Goal: Check status

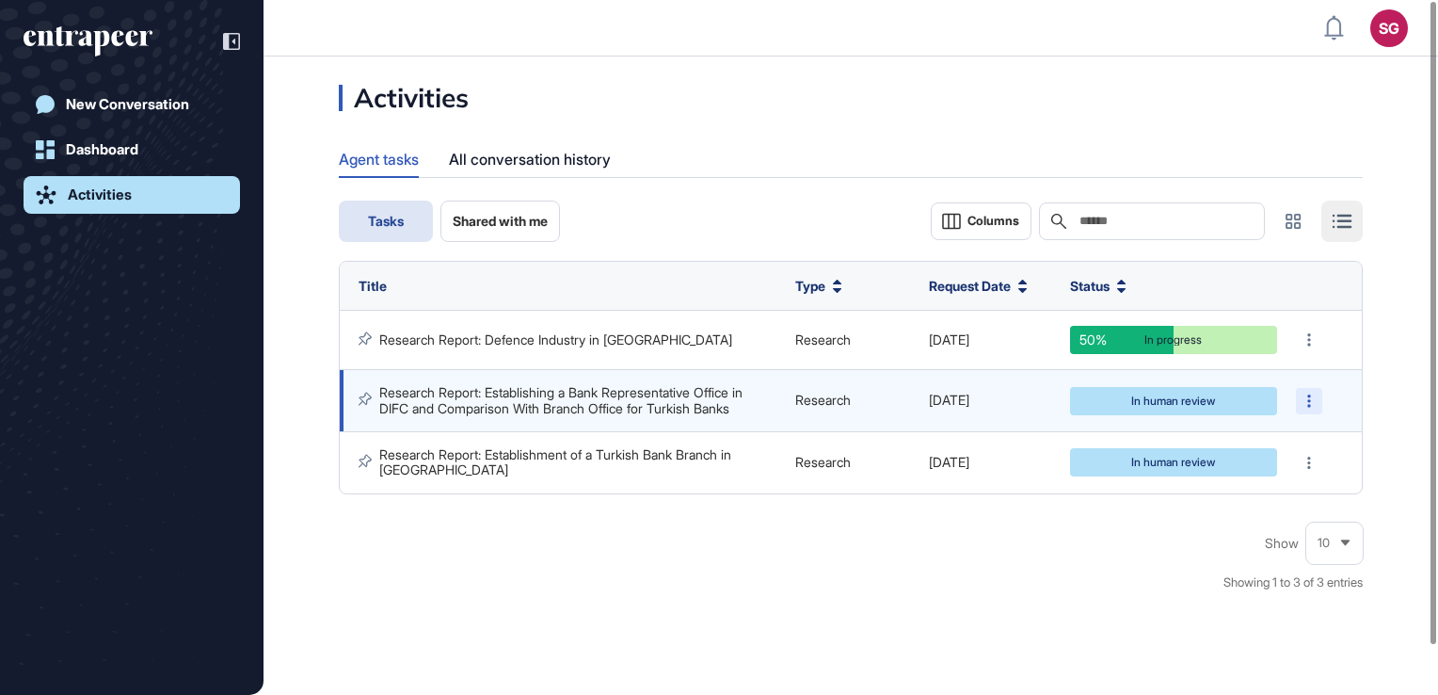
click at [1303, 396] on div at bounding box center [1309, 401] width 26 height 26
click at [472, 411] on link "Research Report: Establishing a Bank Representative Office in DIFC and Comparis…" at bounding box center [562, 399] width 367 height 31
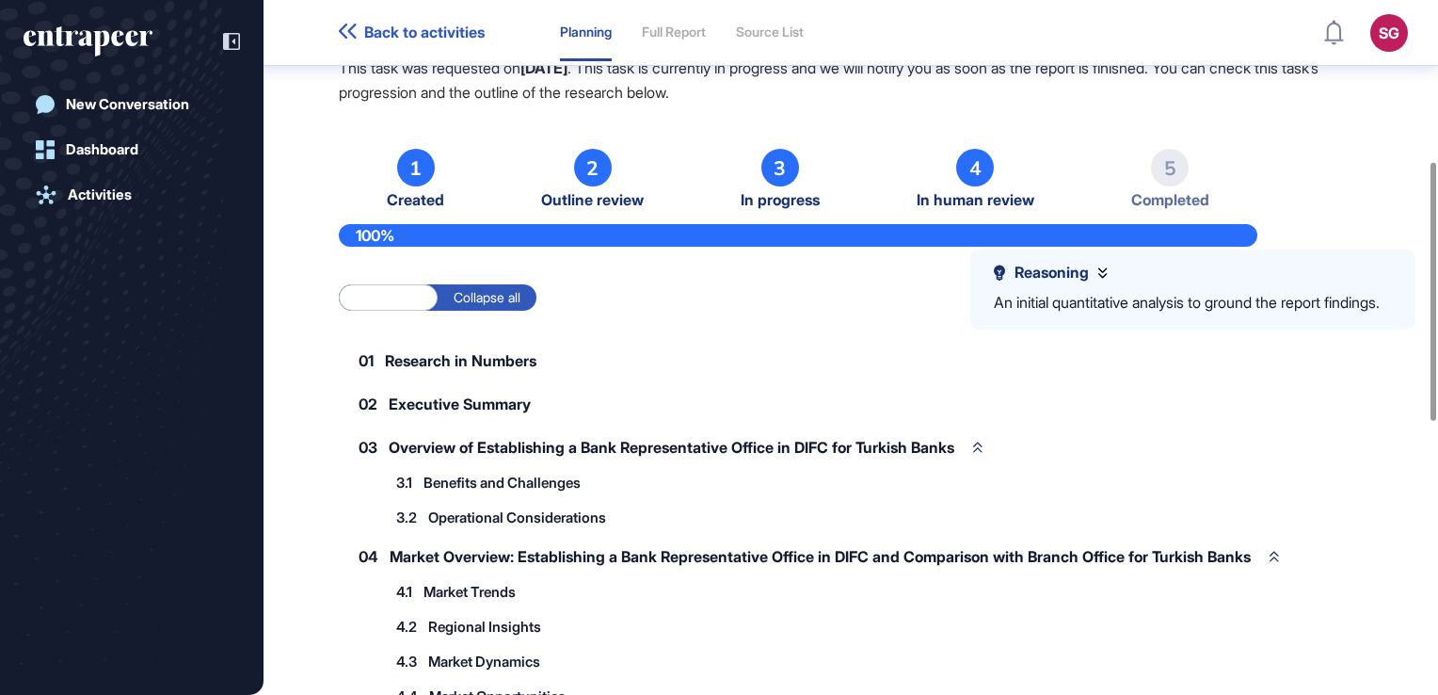
scroll to position [319, 0]
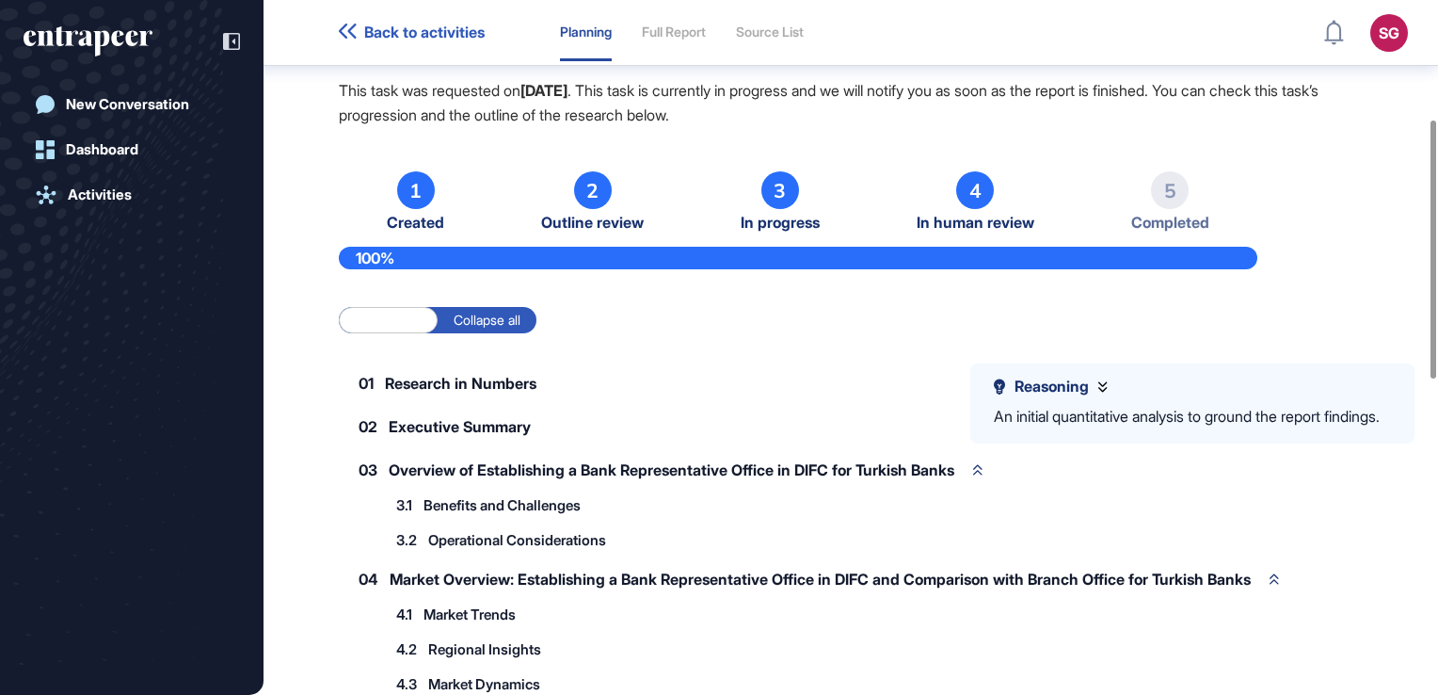
click at [404, 326] on label "Expand all" at bounding box center [388, 320] width 99 height 26
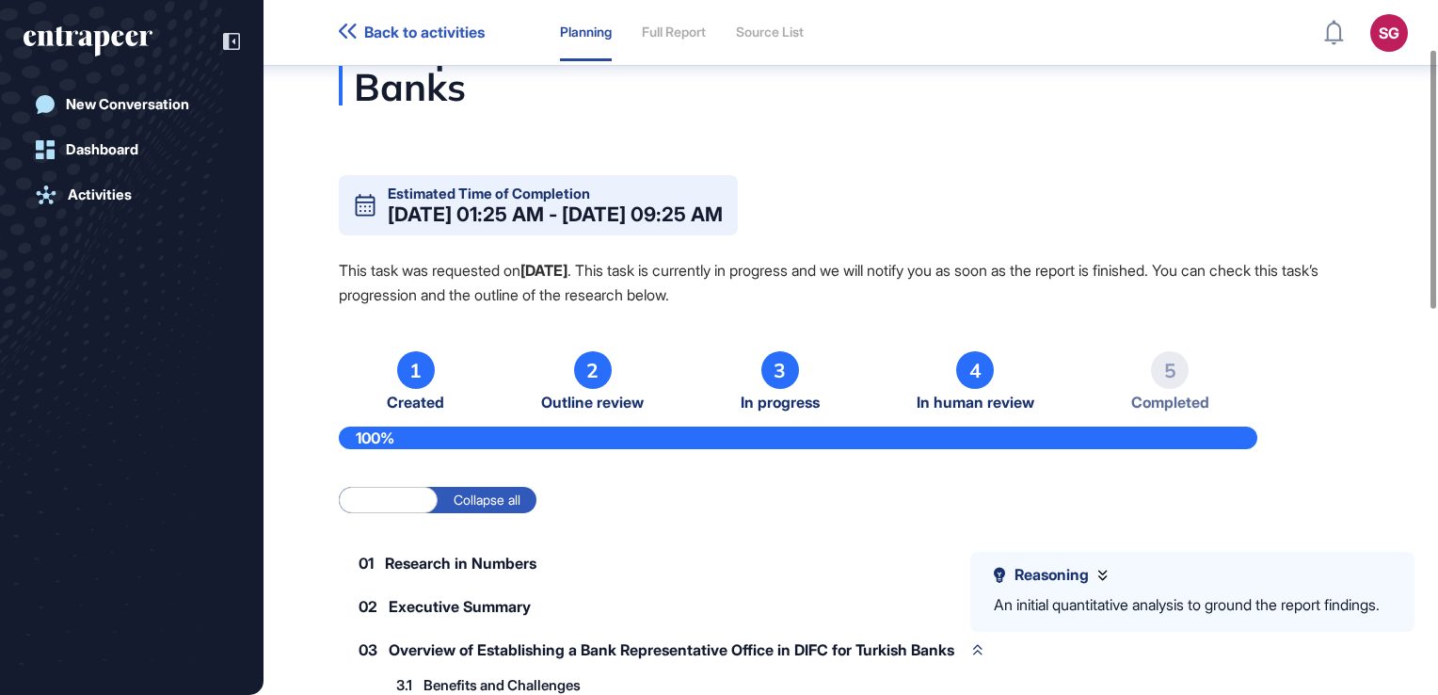
scroll to position [131, 0]
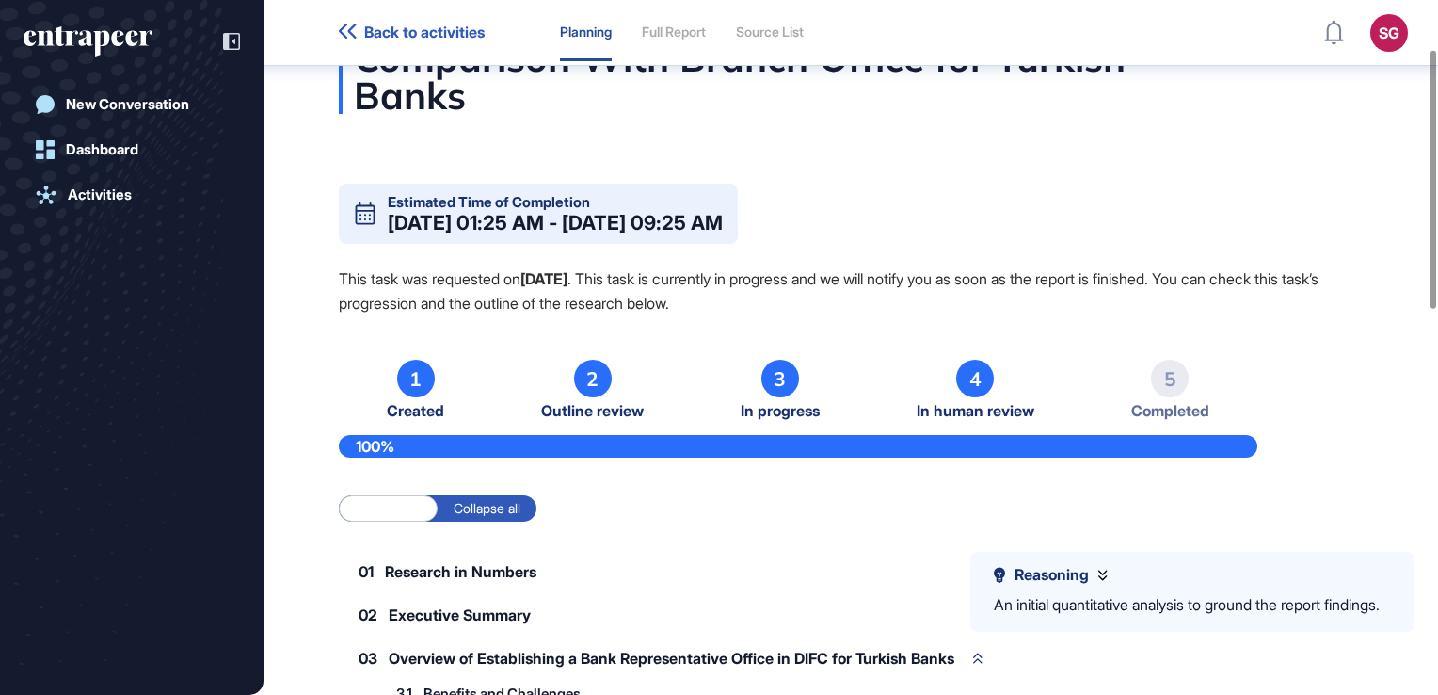
click at [960, 382] on div "4" at bounding box center [975, 379] width 38 height 38
click at [974, 378] on div "4" at bounding box center [975, 379] width 38 height 38
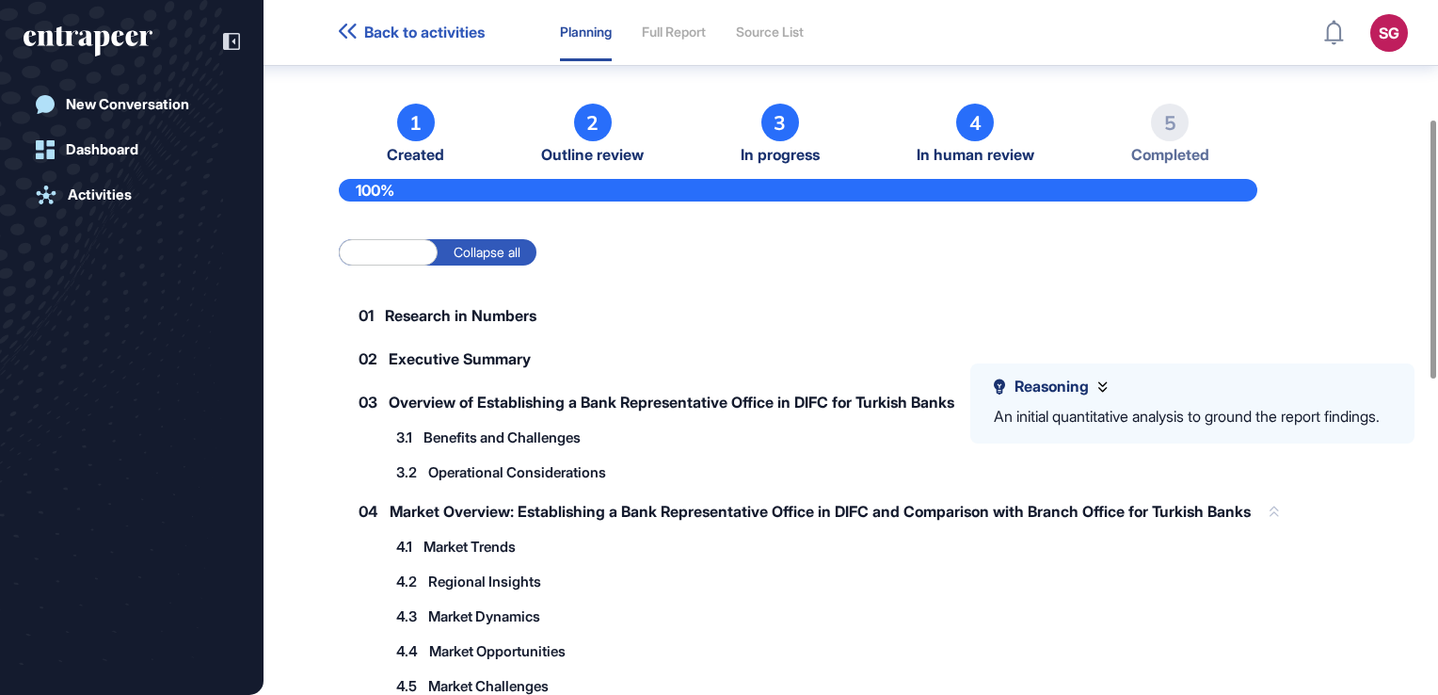
scroll to position [319, 0]
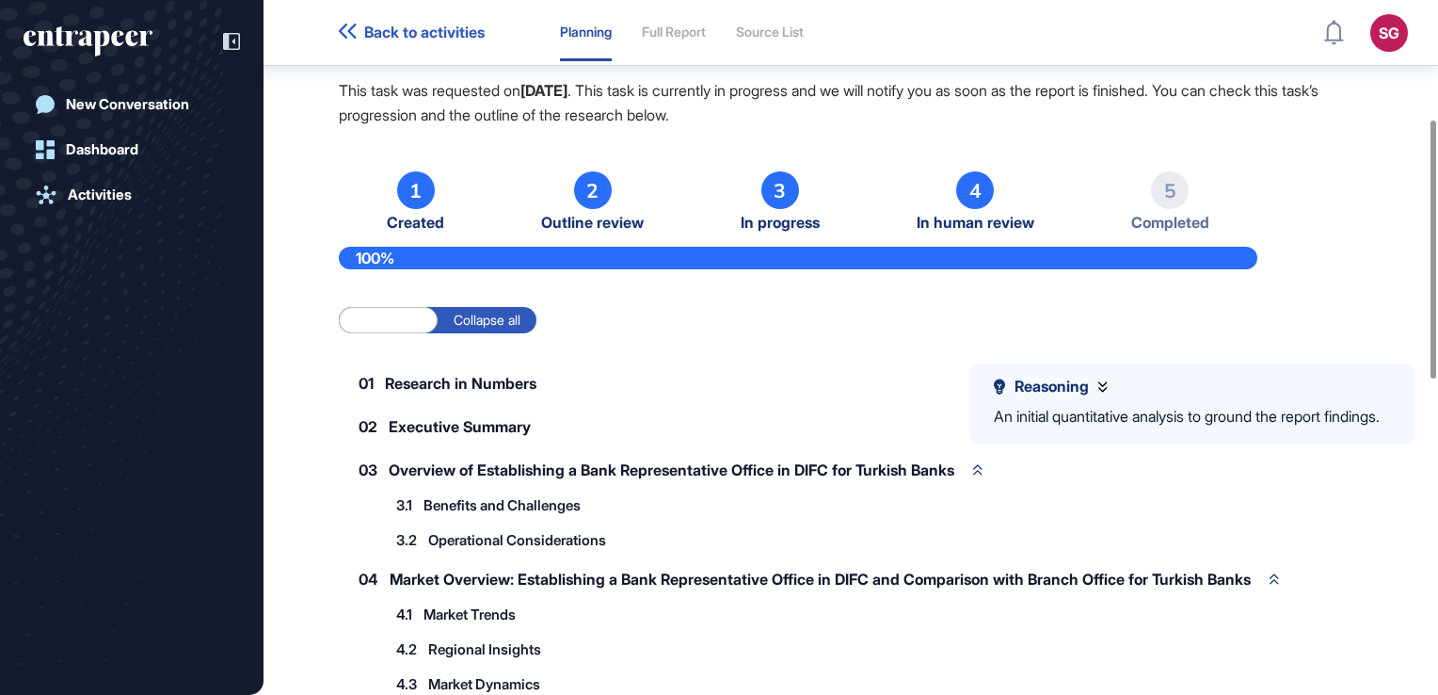
click at [990, 186] on div "4" at bounding box center [975, 190] width 38 height 38
click at [991, 186] on div "4" at bounding box center [975, 190] width 38 height 38
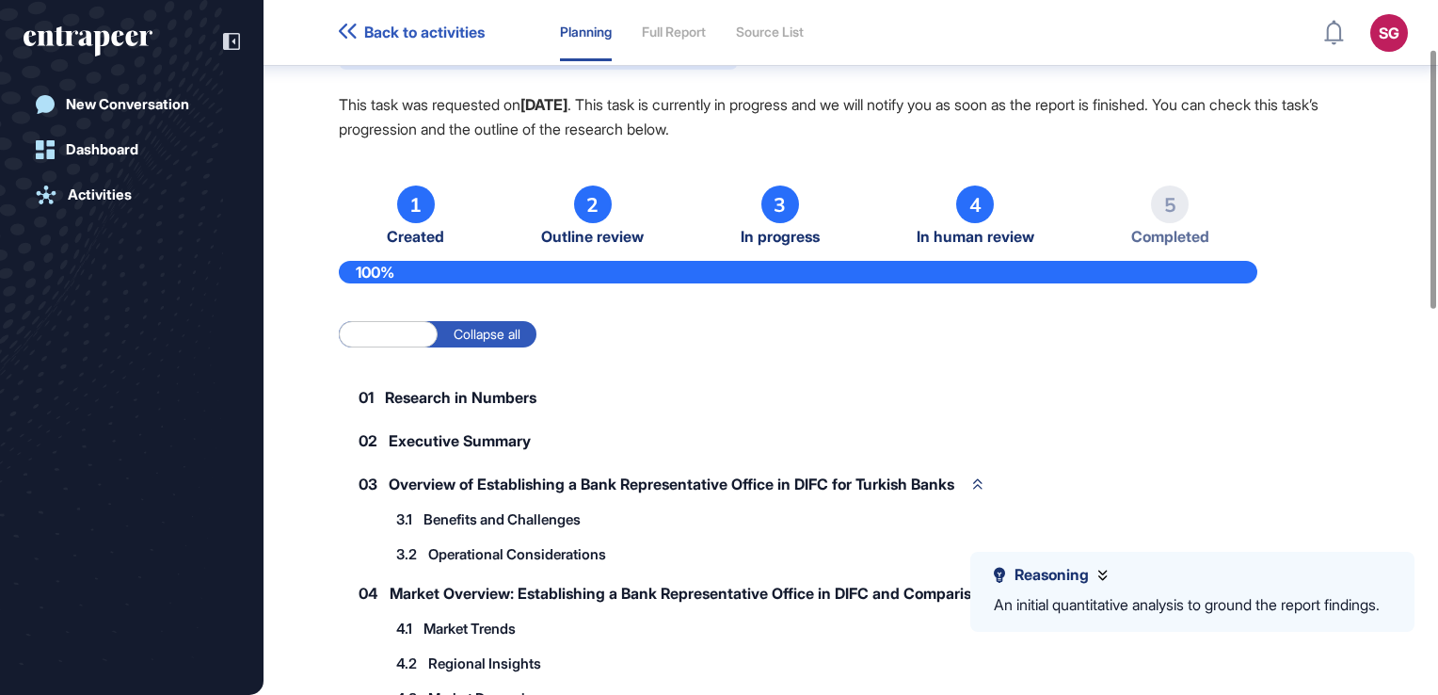
scroll to position [131, 0]
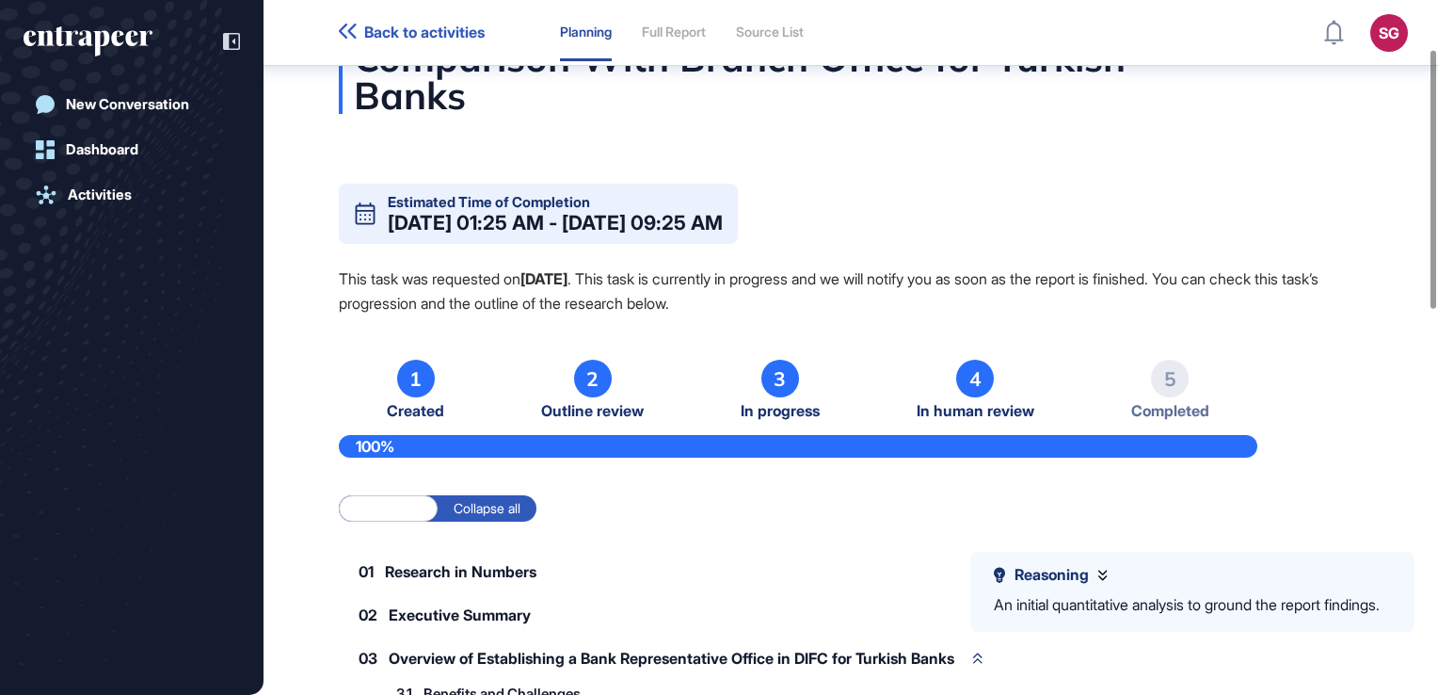
click at [994, 375] on li "4 In human review" at bounding box center [976, 390] width 118 height 60
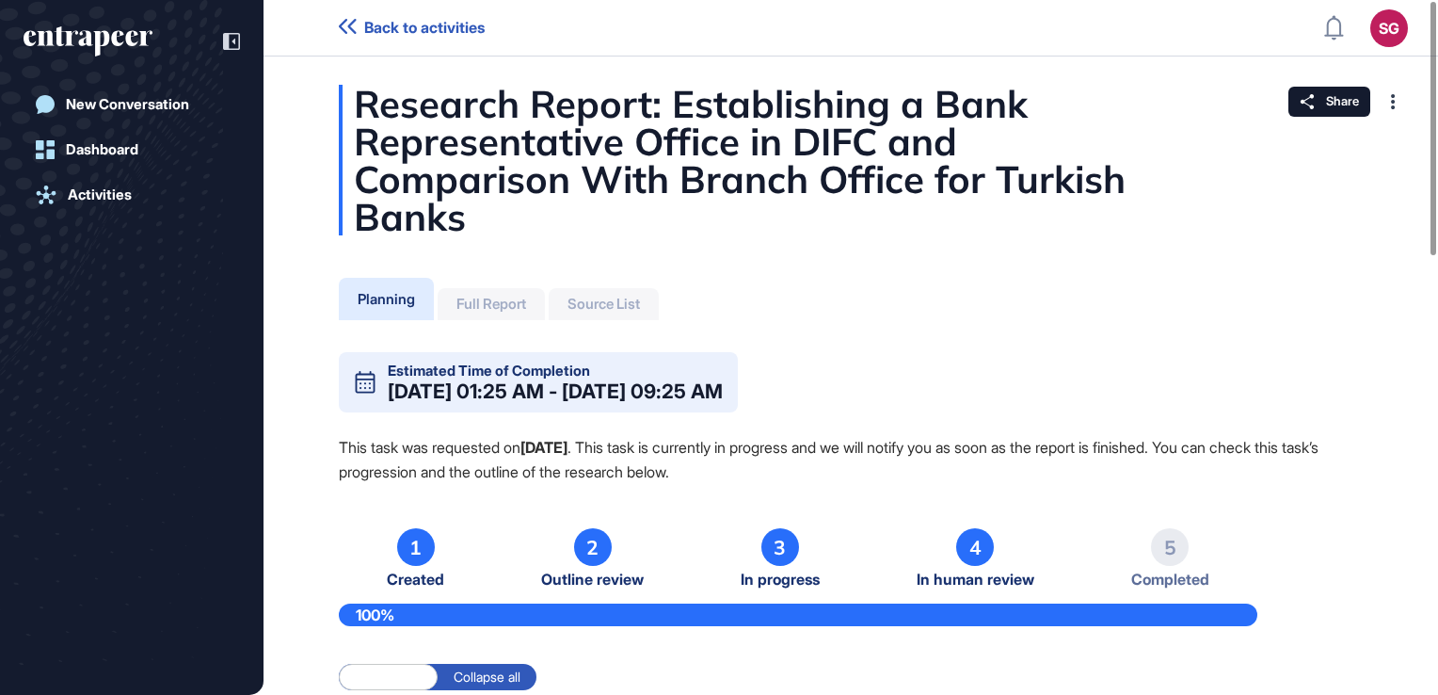
click at [59, 34] on icon "entrapeer-logo" at bounding box center [104, 36] width 98 height 20
